Goal: Information Seeking & Learning: Learn about a topic

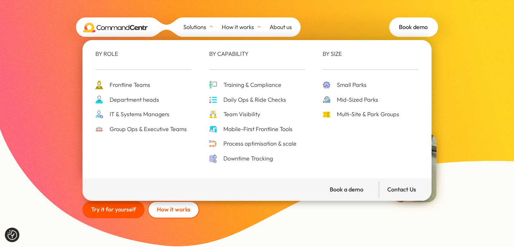
click at [287, 129] on span "Mobile-First Frontline Tools" at bounding box center [257, 130] width 71 height 10
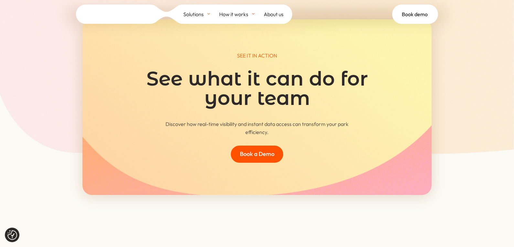
scroll to position [3126, 0]
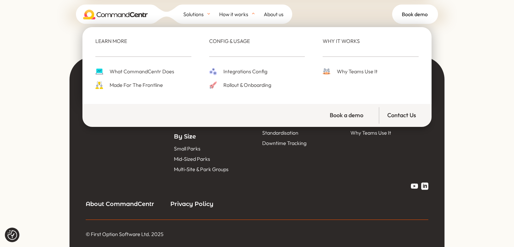
click at [148, 72] on span "What CommandCentr Does" at bounding box center [141, 71] width 66 height 9
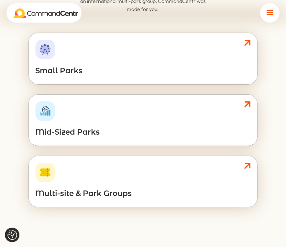
scroll to position [1439, 0]
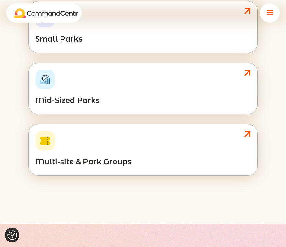
click at [205, 155] on p at bounding box center [142, 154] width 215 height 8
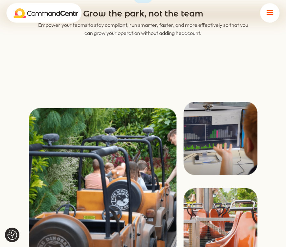
scroll to position [814, 0]
